Goal: Transaction & Acquisition: Obtain resource

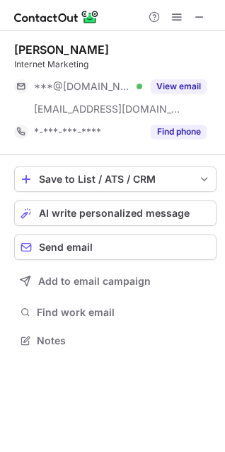
scroll to position [331, 225]
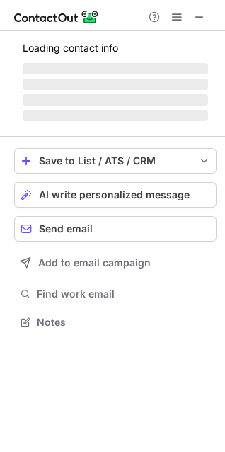
scroll to position [321, 225]
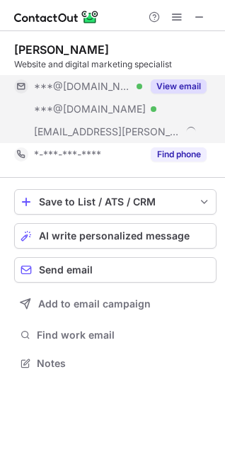
click at [174, 83] on button "View email" at bounding box center [179, 86] width 56 height 14
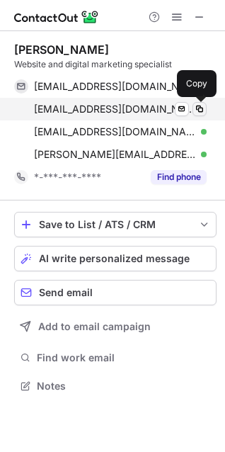
click at [195, 109] on span at bounding box center [199, 108] width 11 height 11
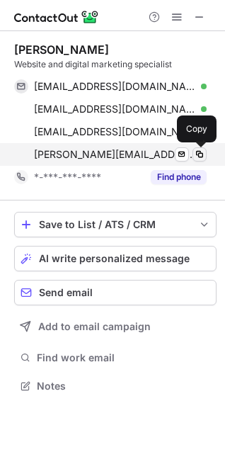
click at [196, 149] on span at bounding box center [199, 154] width 11 height 11
